Goal: Browse casually: Explore the website without a specific task or goal

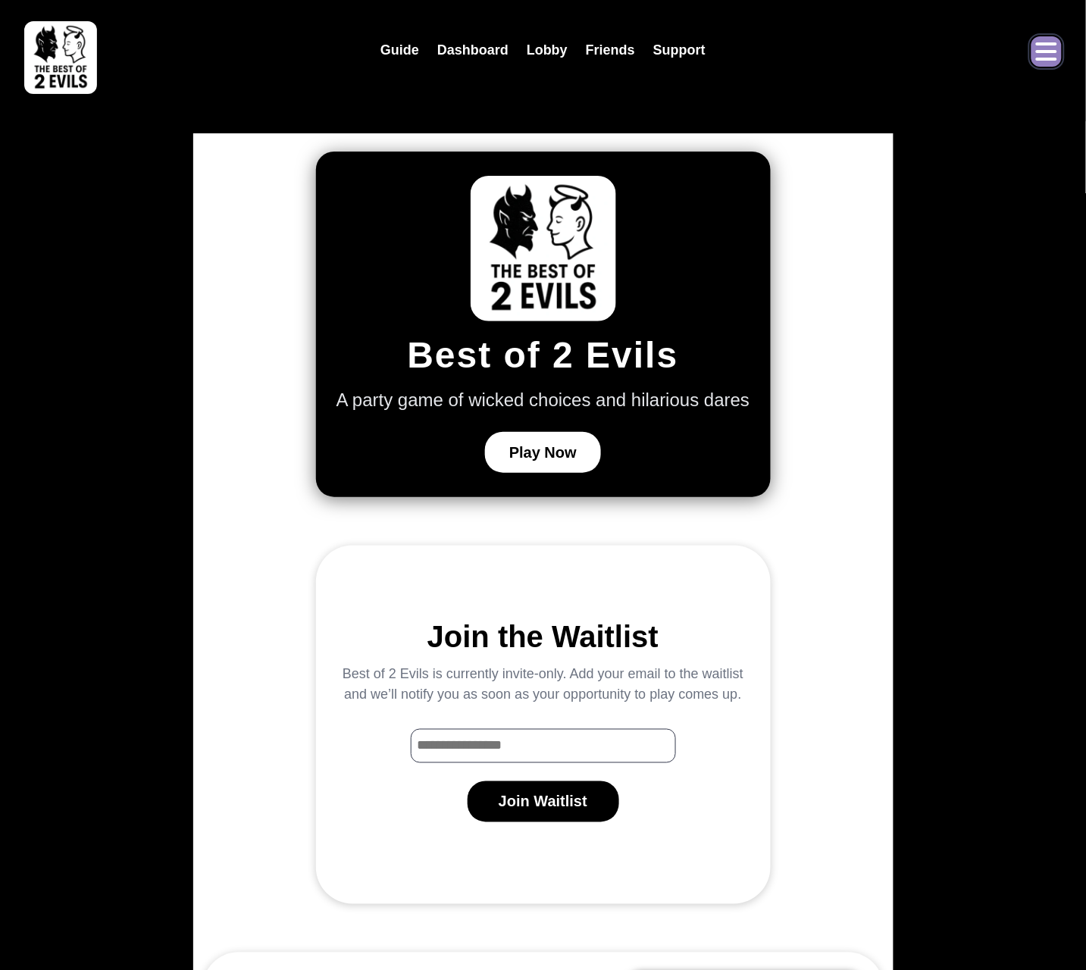
click at [1046, 57] on icon "Open menu" at bounding box center [1047, 51] width 24 height 24
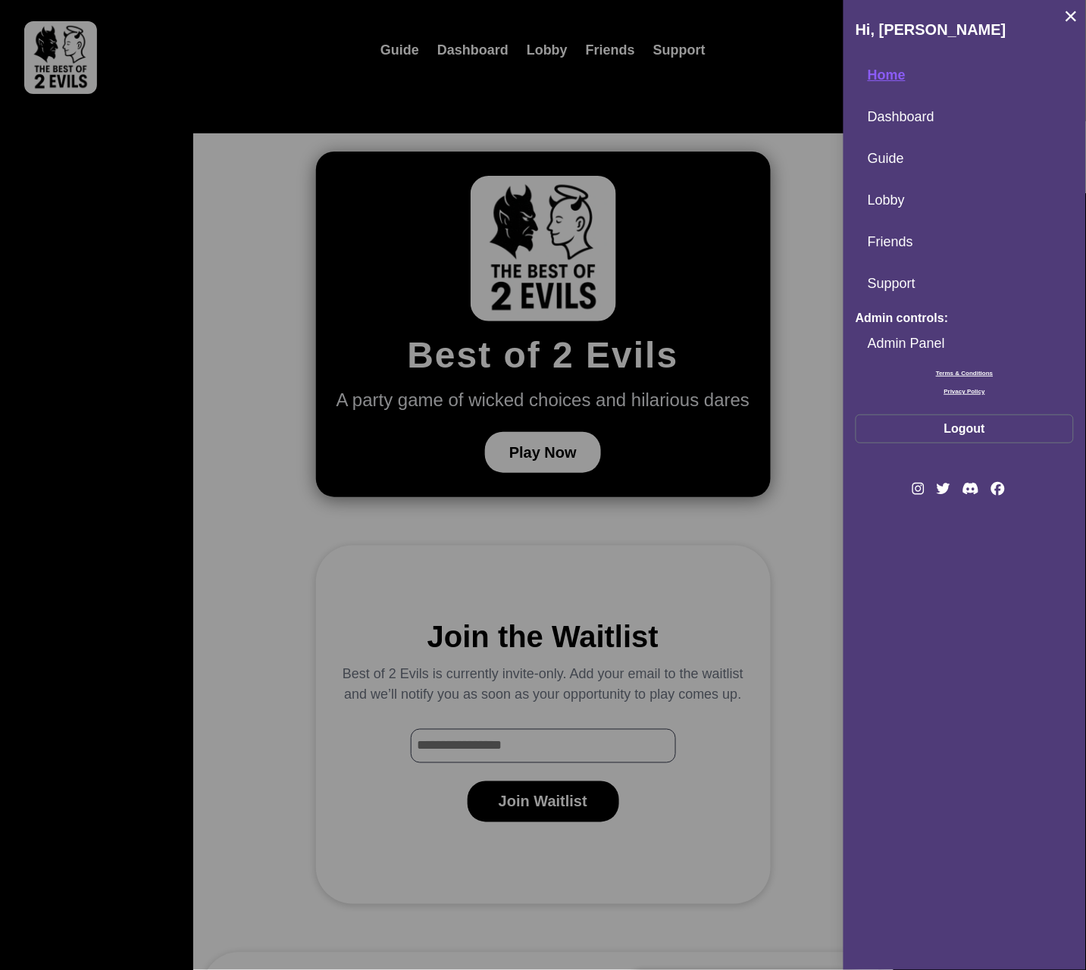
click at [1074, 15] on button "×" at bounding box center [1072, 16] width 24 height 38
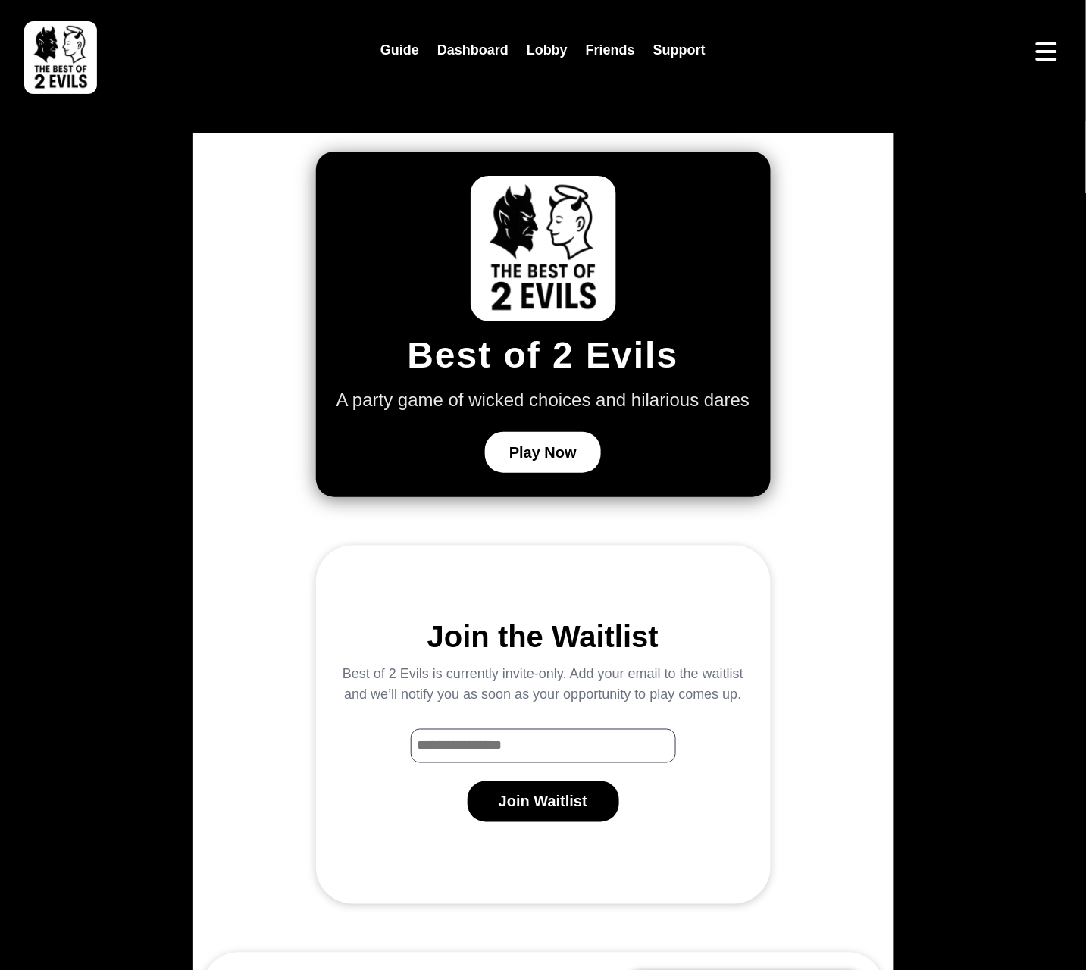
click at [961, 193] on div "Guide Dashboard Lobby Friends Support Best of 2 Evils A party game of wicked ch…" at bounding box center [543, 892] width 1086 height 1785
